Goal: Task Accomplishment & Management: Manage account settings

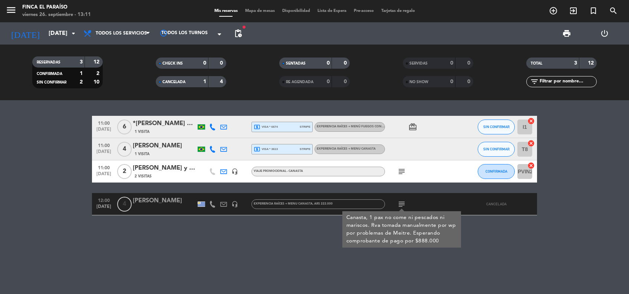
click at [50, 30] on input "[DATE]" at bounding box center [84, 33] width 78 height 14
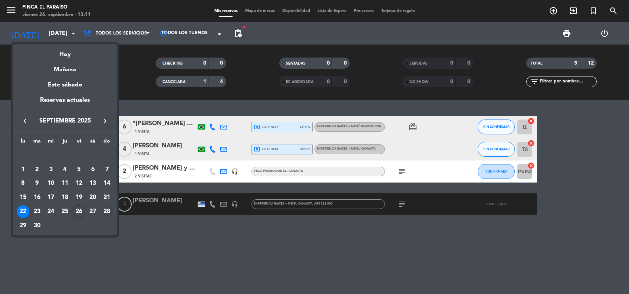
click at [109, 209] on div "28" at bounding box center [106, 211] width 13 height 13
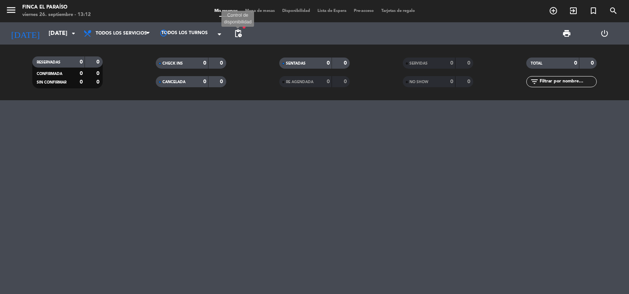
click at [237, 29] on span "pending_actions" at bounding box center [238, 33] width 9 height 9
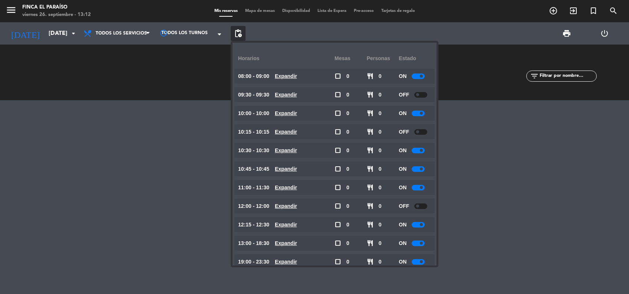
click at [418, 206] on span at bounding box center [417, 205] width 3 height 3
click at [58, 36] on input "[DATE]" at bounding box center [84, 33] width 78 height 14
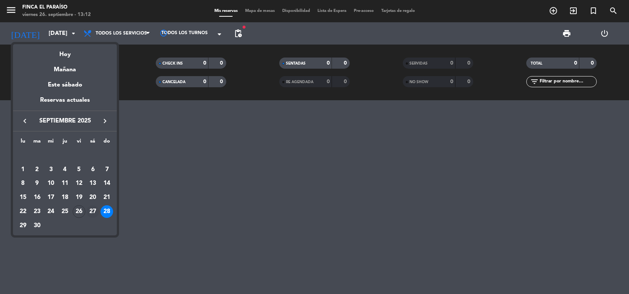
click at [93, 208] on div "27" at bounding box center [92, 211] width 13 height 13
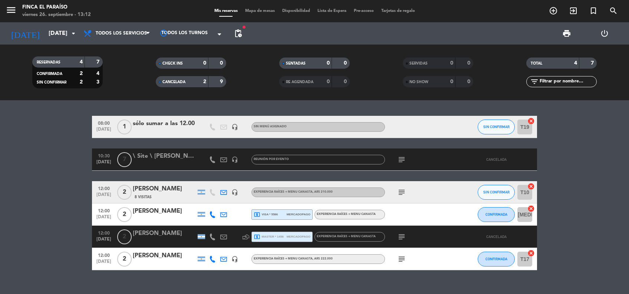
click at [169, 82] on span "CANCELADA" at bounding box center [173, 82] width 23 height 4
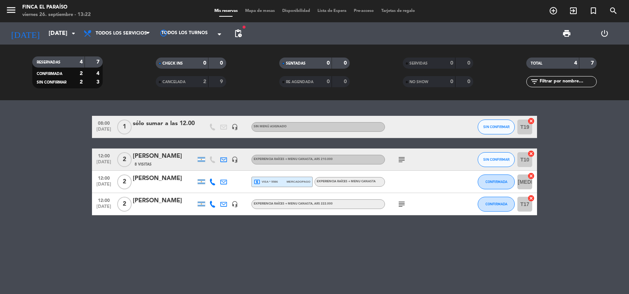
click at [199, 239] on div "08:00 [DATE] 1 sólo sumar a las 12.00 headset_mic Sin menú asignado SIN CONFIRM…" at bounding box center [314, 197] width 629 height 194
click at [54, 36] on input "[DATE]" at bounding box center [84, 33] width 78 height 14
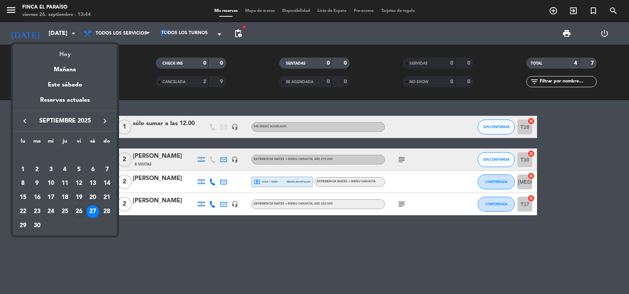
click at [59, 54] on div "Hoy" at bounding box center [65, 51] width 104 height 15
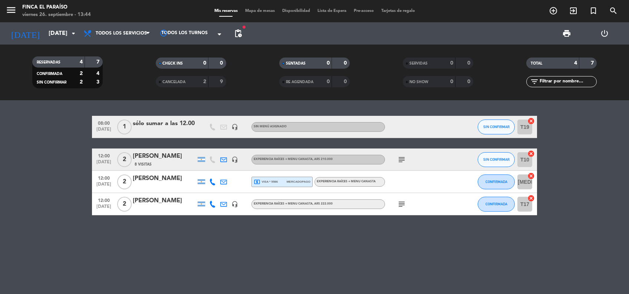
type input "[DATE]"
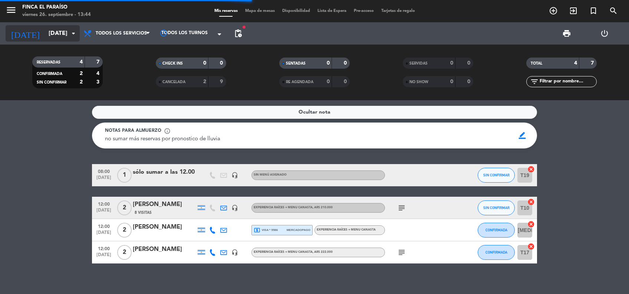
click at [45, 37] on input "[DATE]" at bounding box center [84, 33] width 78 height 14
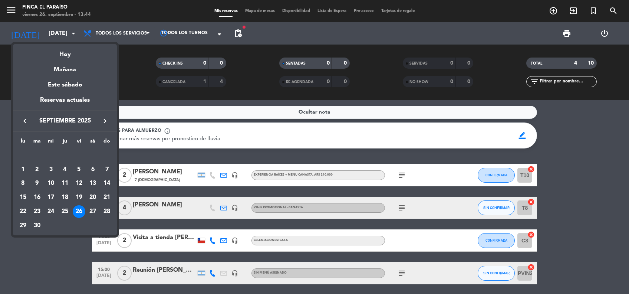
click at [139, 70] on div at bounding box center [314, 147] width 629 height 294
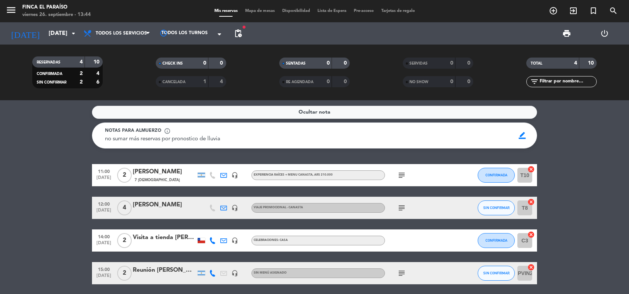
click at [182, 81] on span "CANCELADA" at bounding box center [173, 82] width 23 height 4
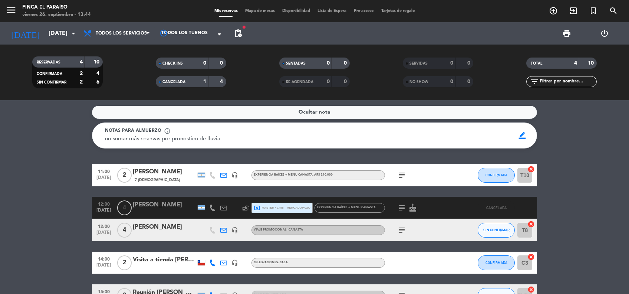
click at [55, 172] on bookings-row "11:00 [DATE] 2 [PERSON_NAME] 7 Visitas headset_mic EXPERIENCIA RAÍCES + MENU CA…" at bounding box center [314, 235] width 629 height 142
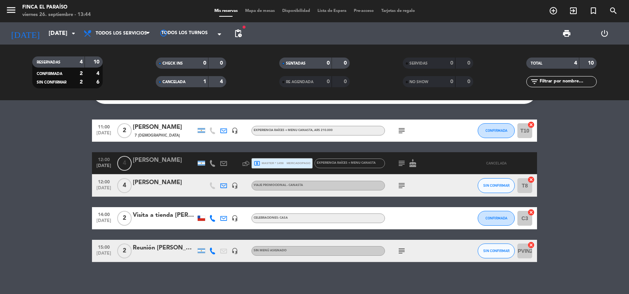
scroll to position [50, 0]
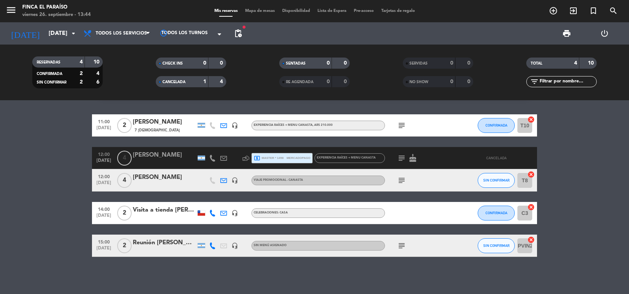
click at [403, 244] on icon "subject" at bounding box center [401, 245] width 9 height 9
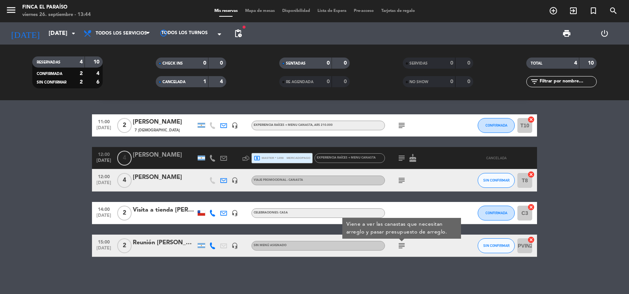
click at [162, 246] on div "Reunión [PERSON_NAME]" at bounding box center [164, 243] width 63 height 10
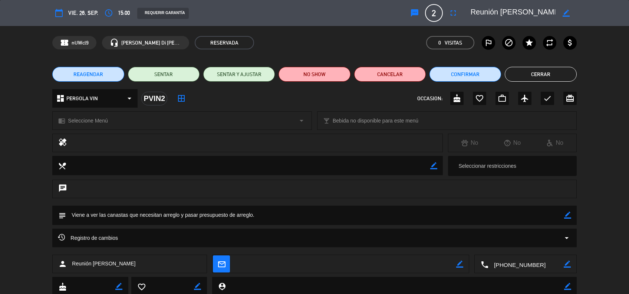
click at [537, 70] on button "Cerrar" at bounding box center [541, 74] width 72 height 15
